Goal: Browse casually: Explore the website without a specific task or goal

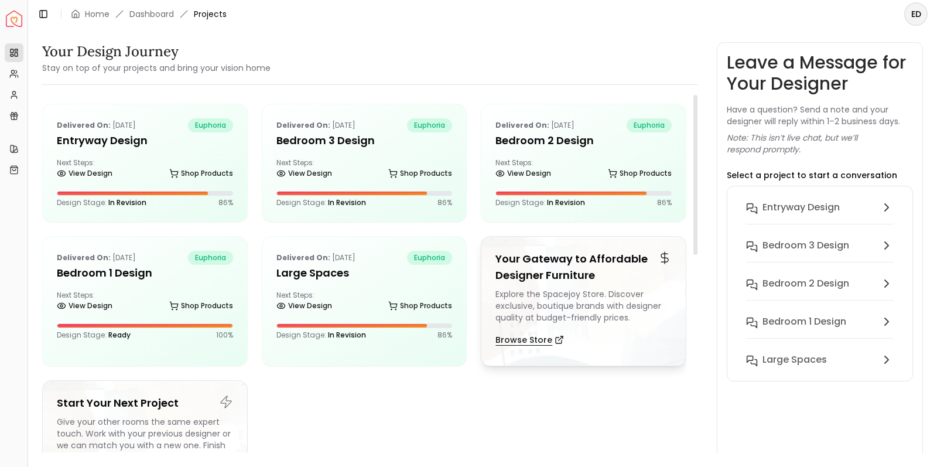
click at [524, 338] on button "Browse Store" at bounding box center [529, 339] width 68 height 23
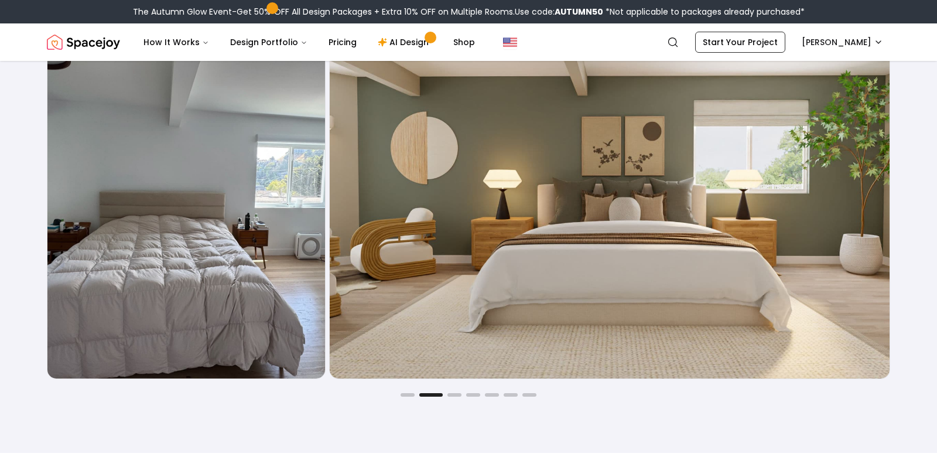
scroll to position [1990, 0]
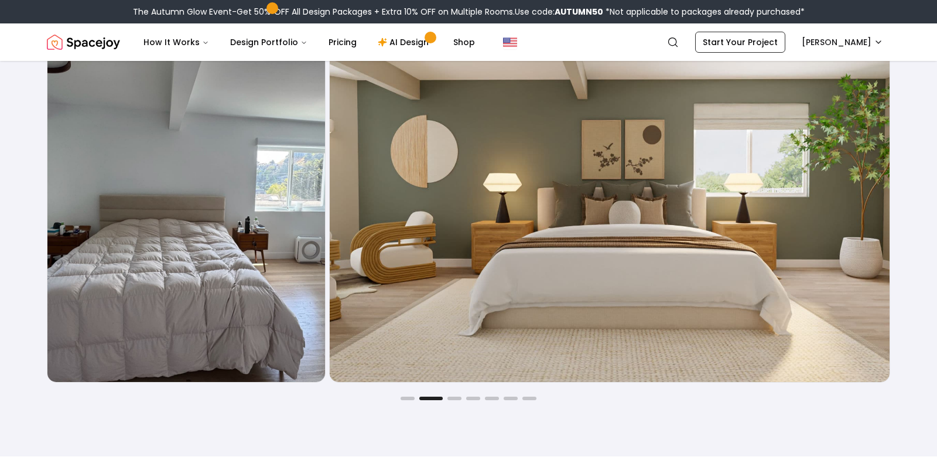
click at [833, 207] on img "2 / 7" at bounding box center [610, 196] width 560 height 371
click at [450, 403] on div "Joyful Befores and Afters Before After Before After Before After Before After B…" at bounding box center [468, 182] width 899 height 548
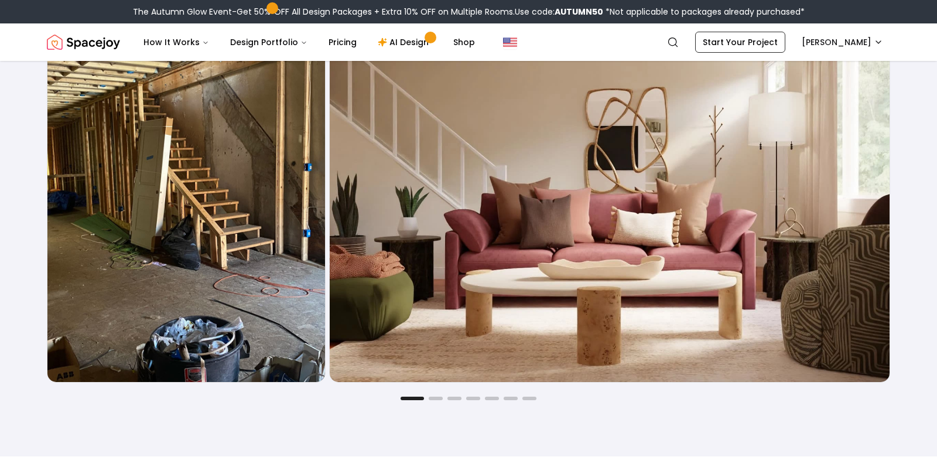
scroll to position [1990, 0]
click at [437, 399] on button "Go to slide 2" at bounding box center [435, 398] width 14 height 4
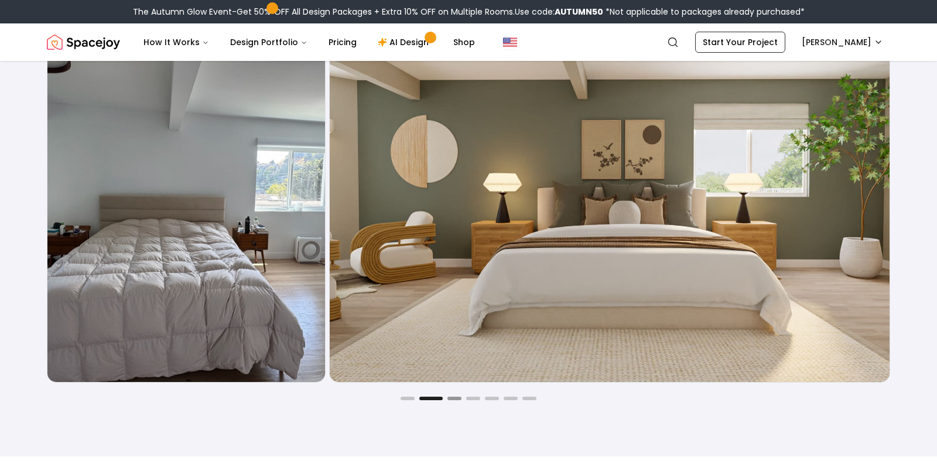
click at [455, 398] on button "Go to slide 3" at bounding box center [454, 398] width 14 height 4
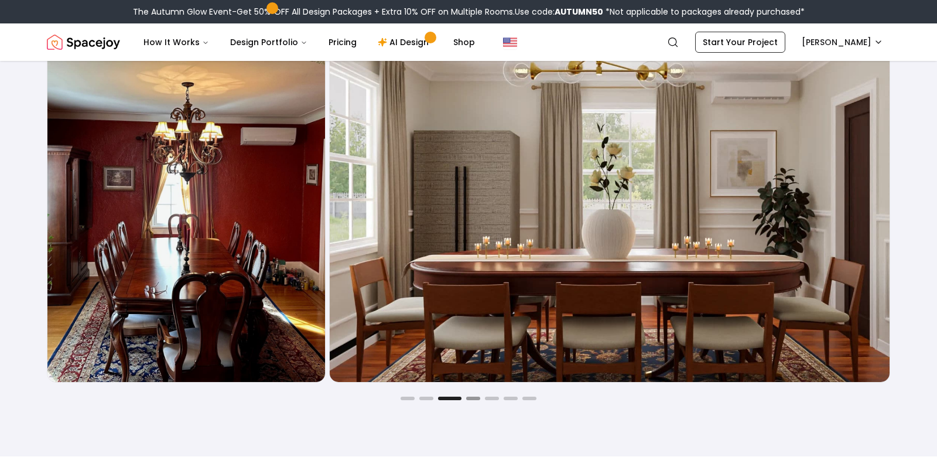
click at [469, 398] on button "Go to slide 4" at bounding box center [473, 398] width 14 height 4
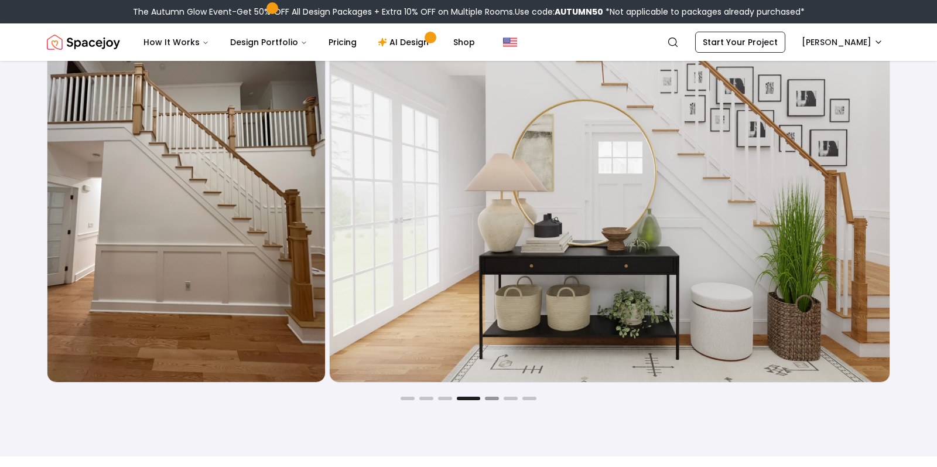
click at [488, 397] on button "Go to slide 5" at bounding box center [492, 398] width 14 height 4
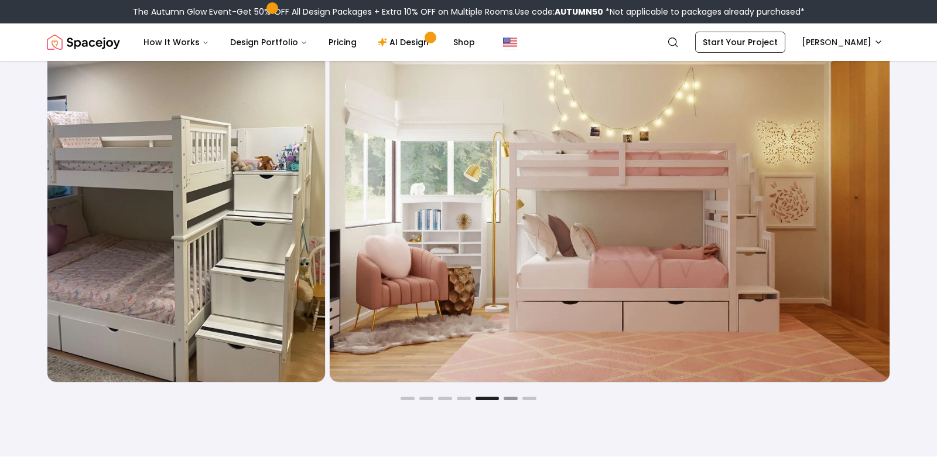
click at [515, 399] on button "Go to slide 6" at bounding box center [510, 398] width 14 height 4
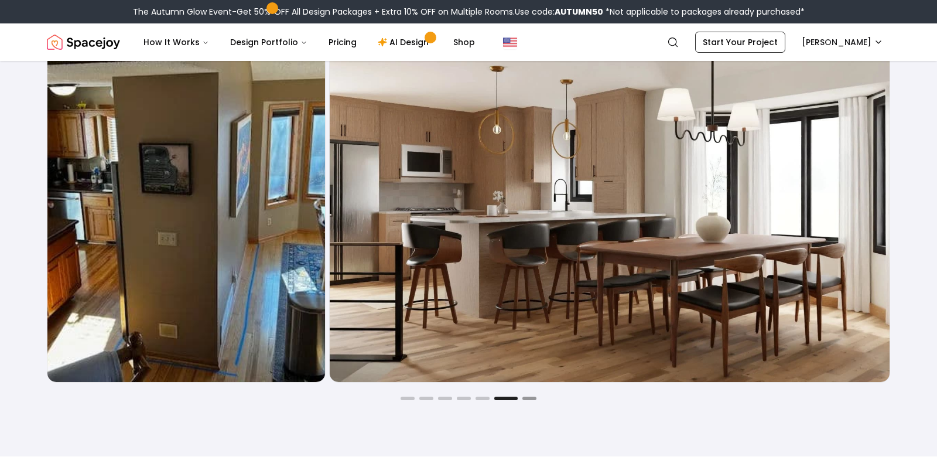
click at [531, 397] on button "Go to slide 7" at bounding box center [529, 398] width 14 height 4
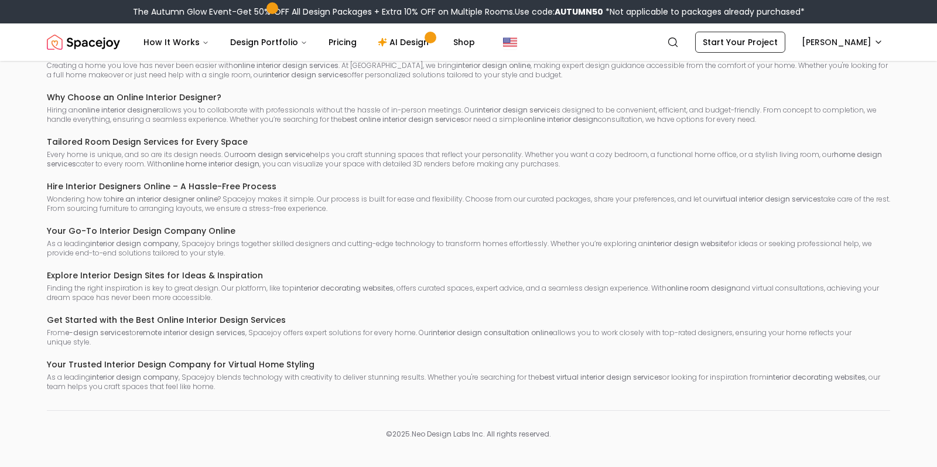
scroll to position [6700, 0]
